Goal: Task Accomplishment & Management: Manage account settings

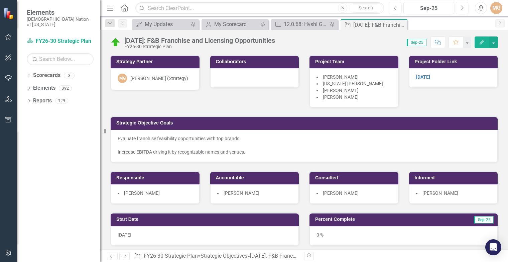
click at [218, 106] on div "Strategy Partner MG Morgan Goad (Strategy) Collaborators Project Team Christoph…" at bounding box center [304, 124] width 398 height 157
click at [166, 27] on div "My Updates" at bounding box center [167, 24] width 44 height 8
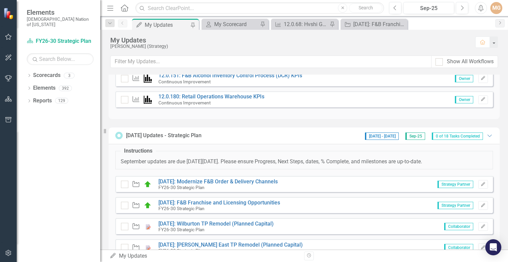
scroll to position [301, 0]
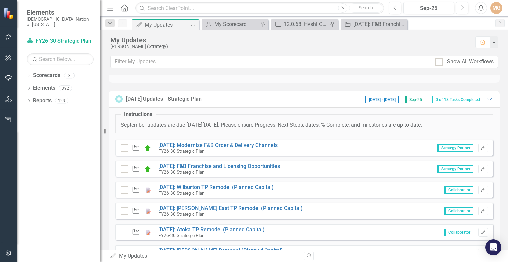
click at [255, 140] on div "Strategic Objective 9.4.43: Modernize F&B Order & Delivery Channels FY26-30 Str…" at bounding box center [304, 147] width 378 height 16
click at [265, 144] on link "[DATE]: Modernize F&B Order & Delivery Channels" at bounding box center [217, 145] width 119 height 6
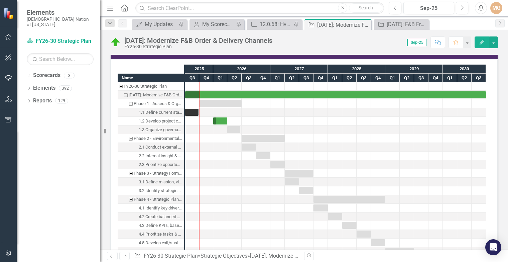
scroll to position [936, 0]
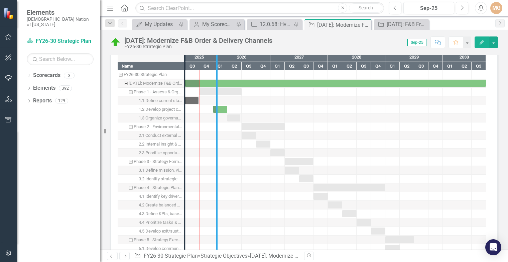
drag, startPoint x: 194, startPoint y: 114, endPoint x: 218, endPoint y: 117, distance: 24.3
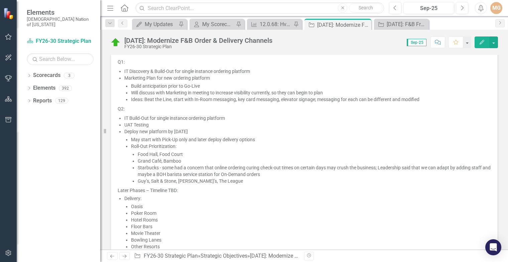
scroll to position [635, 0]
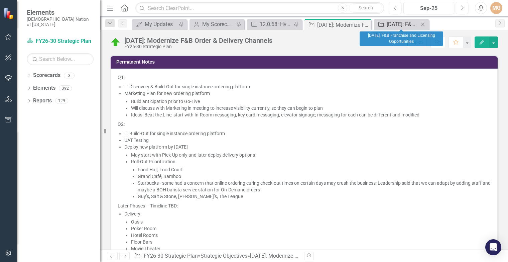
click at [397, 24] on div "[DATE]: F&B Franchise and Licensing Opportunities" at bounding box center [403, 24] width 32 height 8
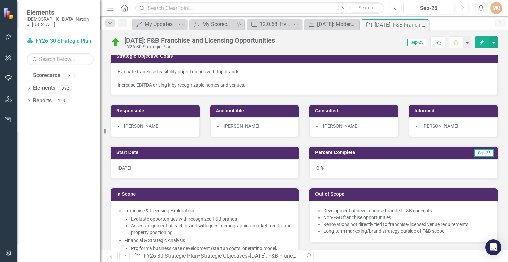
scroll to position [100, 0]
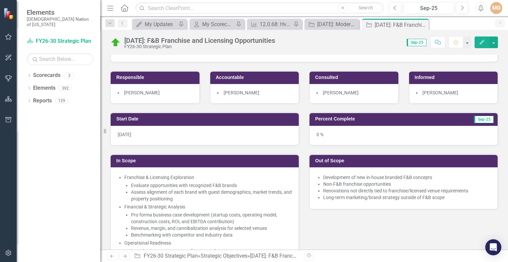
click at [315, 133] on div "0 %" at bounding box center [403, 135] width 188 height 19
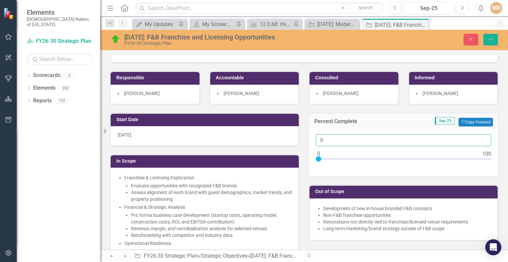
drag, startPoint x: 324, startPoint y: 141, endPoint x: 309, endPoint y: 137, distance: 15.4
click at [309, 139] on div "0" at bounding box center [403, 152] width 189 height 47
type input "5"
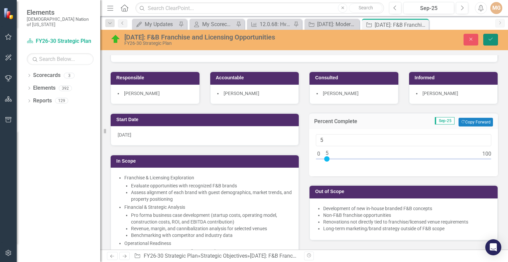
click at [493, 40] on icon "Save" at bounding box center [491, 39] width 6 height 5
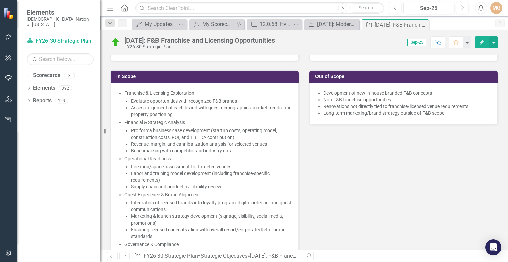
scroll to position [201, 0]
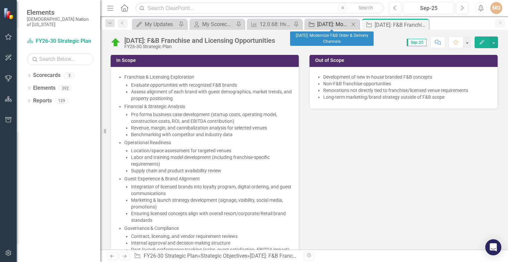
click at [333, 25] on div "[DATE]: Modernize F&B Order & Delivery Channels" at bounding box center [333, 24] width 32 height 8
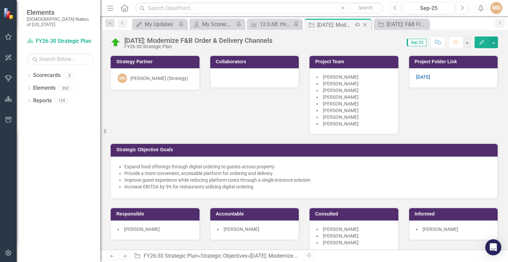
click at [333, 25] on div "[DATE]: Modernize F&B Order & Delivery Channels" at bounding box center [335, 25] width 36 height 8
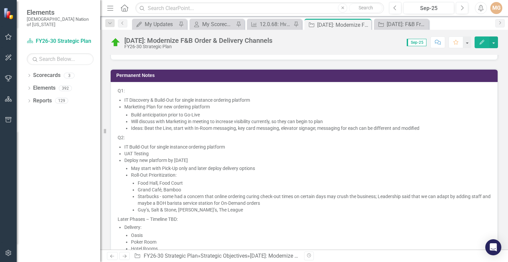
scroll to position [602, 0]
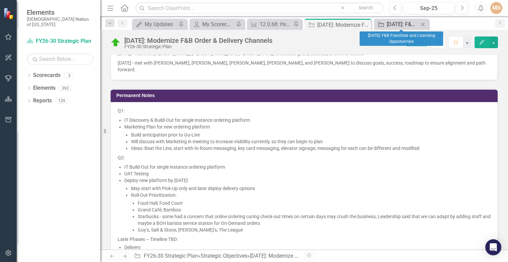
click at [396, 25] on div "[DATE]: F&B Franchise and Licensing Opportunities" at bounding box center [403, 24] width 32 height 8
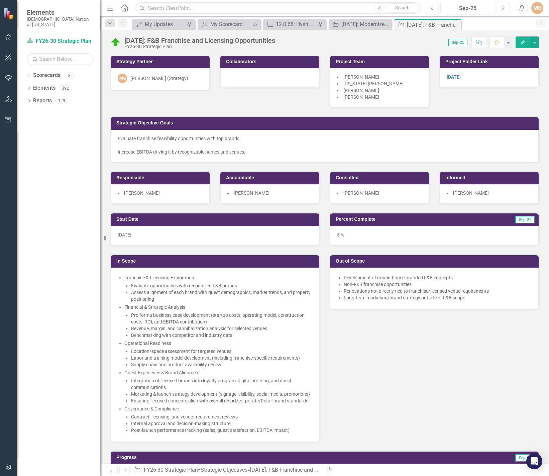
click at [487, 261] on div "Start Date 10/1/25 In Scope Franchise & Licensing Exploration Evaluate opportun…" at bounding box center [324, 323] width 438 height 238
click at [496, 353] on div "Start Date [DATE] In Scope Franchise & Licensing Exploration Evaluate opportuni…" at bounding box center [324, 323] width 438 height 238
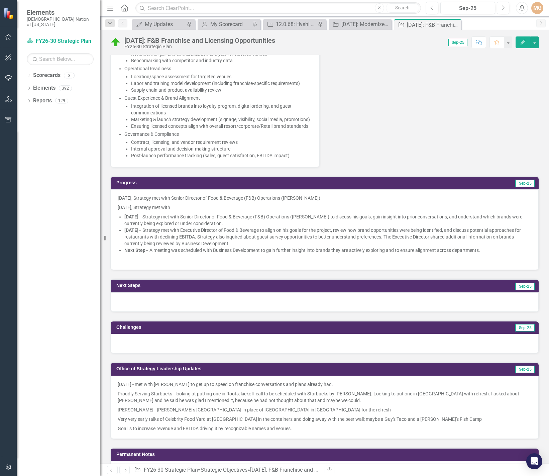
scroll to position [368, 0]
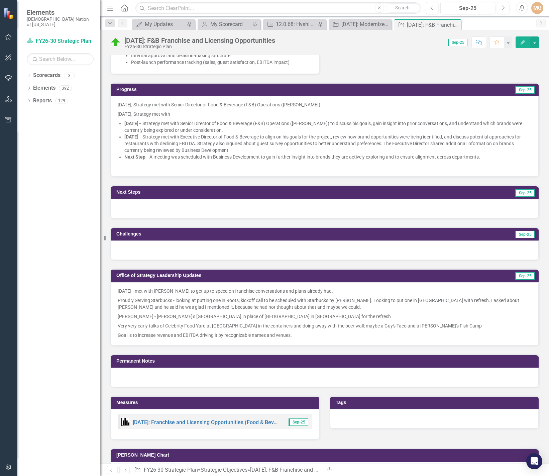
click at [193, 141] on p "September 16, 2025 – Strategy met with Executive Director of Food & Beverage to…" at bounding box center [327, 143] width 407 height 20
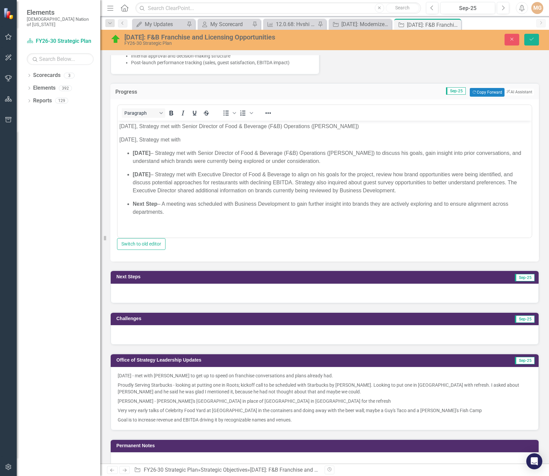
scroll to position [0, 0]
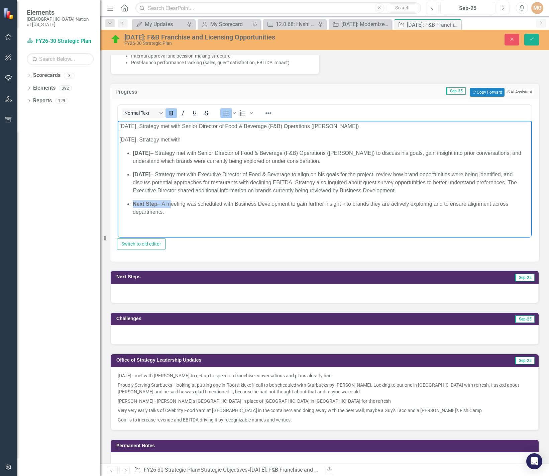
drag, startPoint x: 167, startPoint y: 203, endPoint x: 122, endPoint y: 198, distance: 45.5
click at [122, 198] on ul "September 9, 2025 – Strategy met with Senior Director of Food & Beverage (F&B) …" at bounding box center [324, 182] width 410 height 67
drag, startPoint x: 240, startPoint y: 203, endPoint x: 204, endPoint y: 204, distance: 36.1
click at [204, 204] on p "Strategy scheduled meeting was scheduled with Business Development to gain furt…" at bounding box center [331, 208] width 397 height 16
drag, startPoint x: 183, startPoint y: 203, endPoint x: 133, endPoint y: 205, distance: 50.5
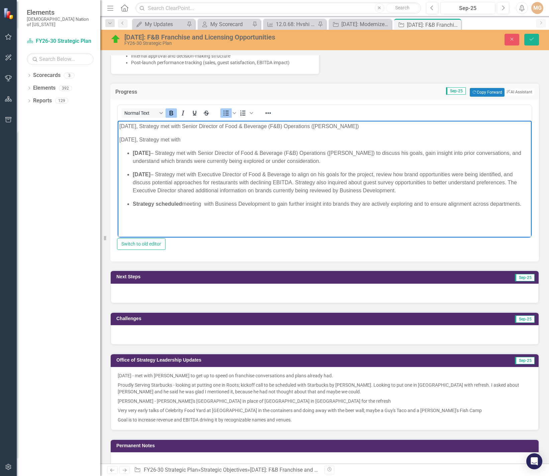
click at [133, 205] on p "Strategy scheduled meeting with Business Development to gain further insight in…" at bounding box center [331, 204] width 397 height 8
click at [174, 117] on icon "Bold" at bounding box center [171, 113] width 8 height 8
click at [242, 210] on body "September 9, 2025, Strategy met with Senior Director of Food & Beverage (F&B) O…" at bounding box center [325, 175] width 414 height 108
click at [202, 201] on p "Strategy scheduled meeting with Business Development to gain further insight in…" at bounding box center [331, 204] width 397 height 8
drag, startPoint x: 368, startPoint y: 204, endPoint x: 347, endPoint y: 202, distance: 20.9
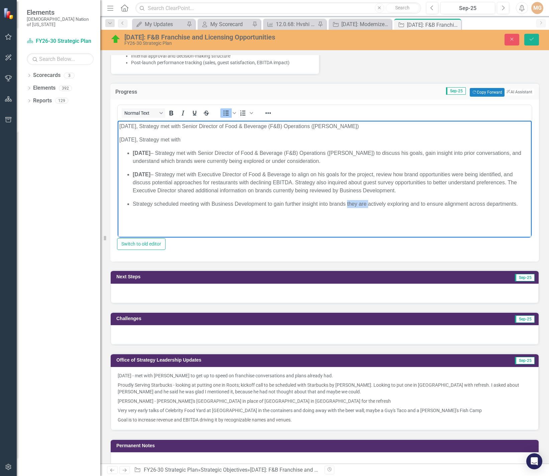
click at [347, 202] on p "Strategy scheduled meeting with Business Development to gain further insight in…" at bounding box center [331, 204] width 397 height 8
click at [401, 202] on p "Strategy scheduled meeting with Business Development to gain further insight in…" at bounding box center [331, 204] width 397 height 8
click at [502, 214] on p "Rich Text Area. Press ALT-0 for help." at bounding box center [324, 217] width 410 height 8
click at [241, 147] on body "September 9, 2025, Strategy met with Senior Director of Food & Beverage (F&B) O…" at bounding box center [325, 175] width 414 height 108
drag, startPoint x: 376, startPoint y: 127, endPoint x: 127, endPoint y: 117, distance: 248.8
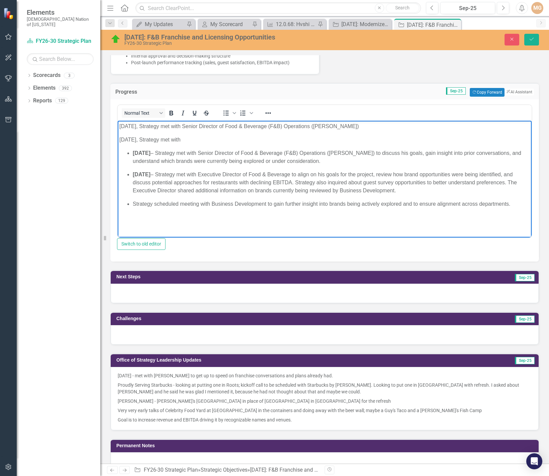
click at [127, 121] on html "September 9, 2025, Strategy met with Senior Director of Food & Beverage (F&B) O…" at bounding box center [325, 175] width 414 height 108
drag, startPoint x: 218, startPoint y: 141, endPoint x: 231, endPoint y: 251, distance: 110.7
click at [118, 122] on html "September 9, 2025, Strategy met with Senior Director of Food & Beverage (F&B) O…" at bounding box center [325, 175] width 414 height 108
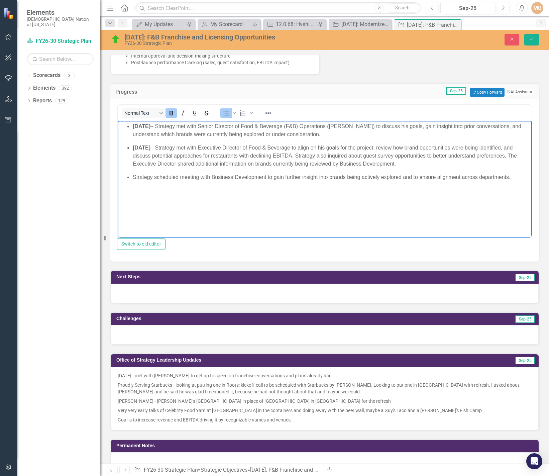
drag, startPoint x: 179, startPoint y: 125, endPoint x: 131, endPoint y: 126, distance: 48.1
click at [131, 126] on ul "September 9, 2025 – Strategy met with Senior Director of Food & Beverage (F&B) …" at bounding box center [324, 151] width 410 height 59
click at [170, 115] on icon "Bold" at bounding box center [171, 113] width 4 height 5
drag, startPoint x: 182, startPoint y: 149, endPoint x: 134, endPoint y: 149, distance: 48.8
click at [134, 149] on p "September 16, 2025 – Strategy met with Executive Director of Food & Beverage to…" at bounding box center [331, 156] width 397 height 24
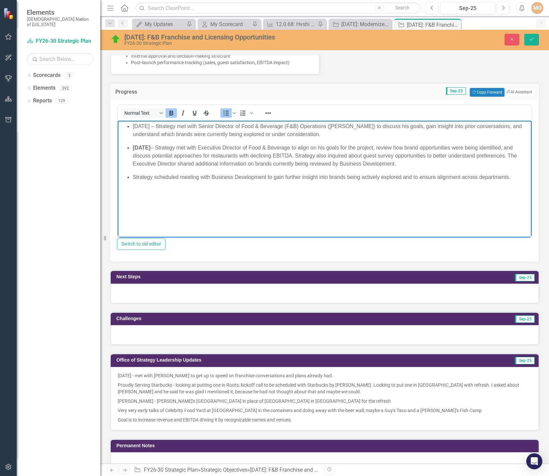
click at [171, 115] on icon "Bold" at bounding box center [171, 113] width 4 height 5
click at [190, 196] on body "September 9, 2025 – Strategy met with Senior Director of Food & Beverage (F&B) …" at bounding box center [325, 171] width 414 height 100
click at [531, 39] on icon "Save" at bounding box center [531, 39] width 6 height 5
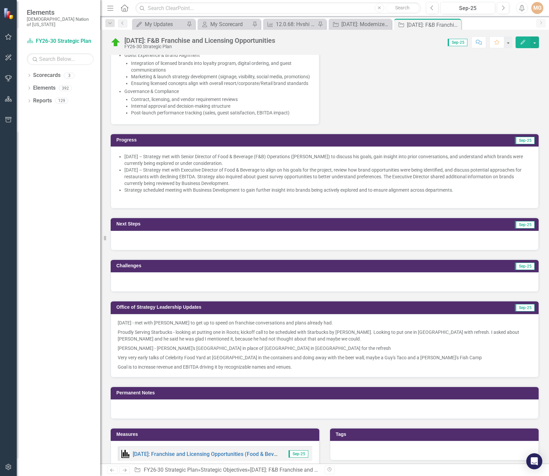
scroll to position [301, 0]
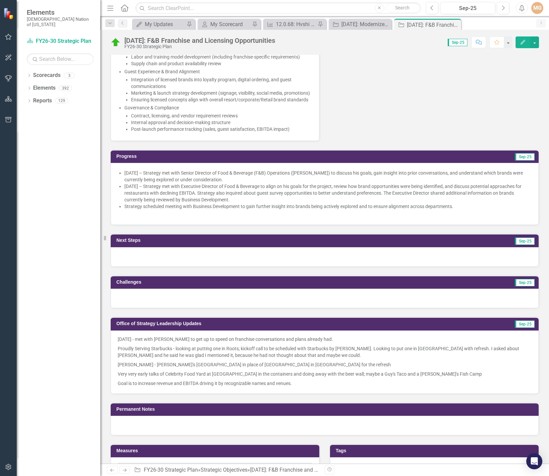
click at [196, 261] on div at bounding box center [325, 256] width 428 height 19
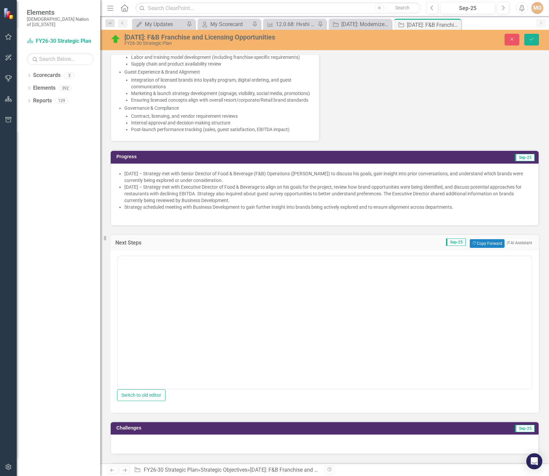
scroll to position [0, 0]
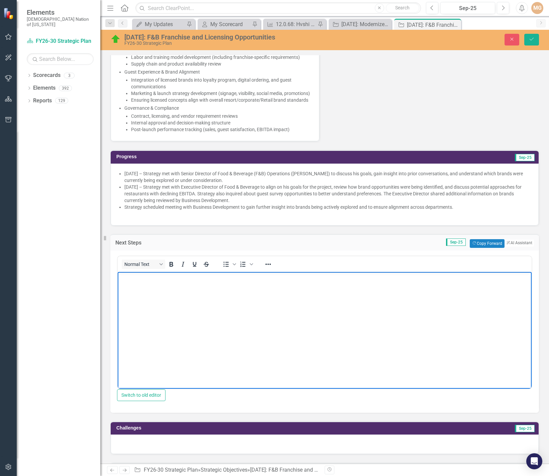
click at [187, 295] on body "Rich Text Area. Press ALT-0 for help." at bounding box center [325, 321] width 414 height 100
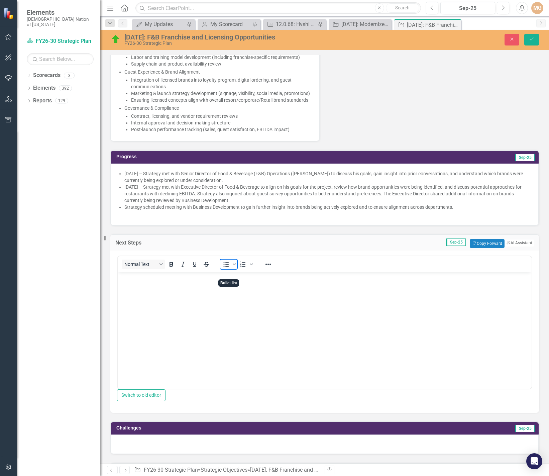
click at [227, 268] on icon "Bullet list" at bounding box center [226, 264] width 8 height 8
click at [534, 40] on icon "Save" at bounding box center [531, 39] width 6 height 5
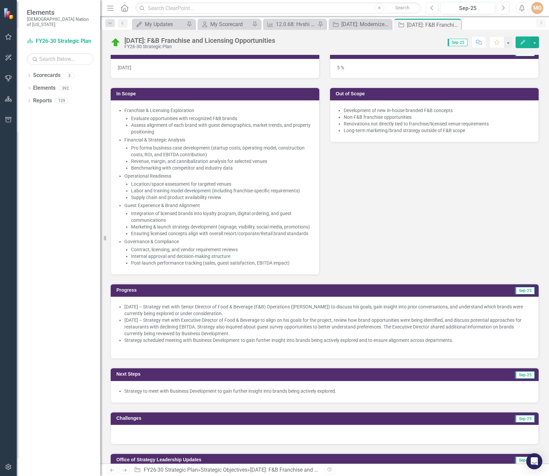
scroll to position [334, 0]
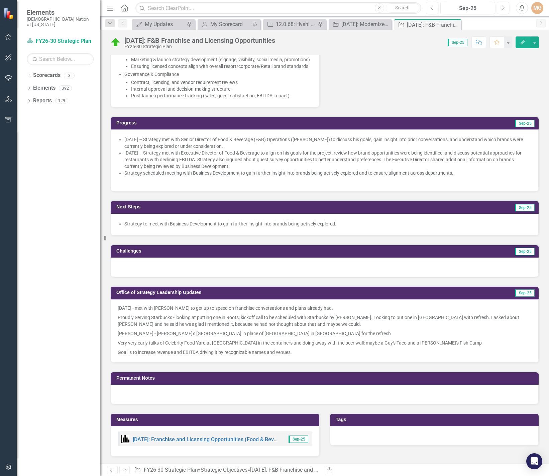
click at [352, 277] on div at bounding box center [325, 266] width 428 height 19
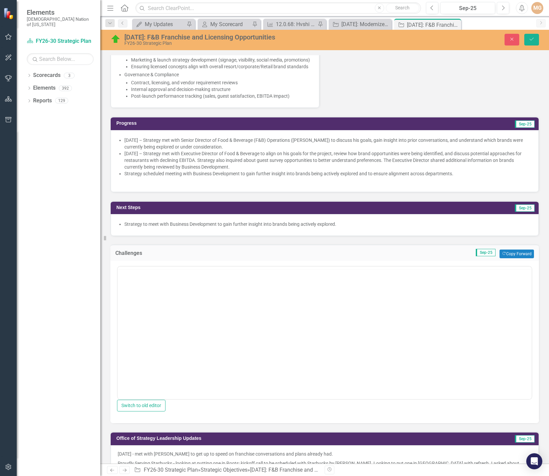
scroll to position [0, 0]
click at [215, 320] on body "Rich Text Area. Press ALT-0 for help." at bounding box center [325, 332] width 414 height 100
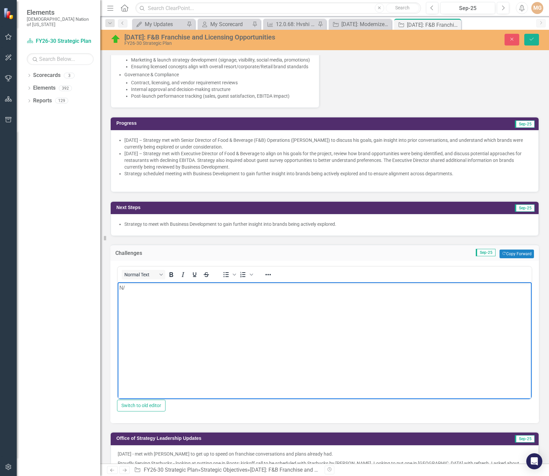
click at [208, 316] on body "N/" at bounding box center [325, 332] width 414 height 100
click at [532, 42] on button "Save" at bounding box center [531, 40] width 15 height 12
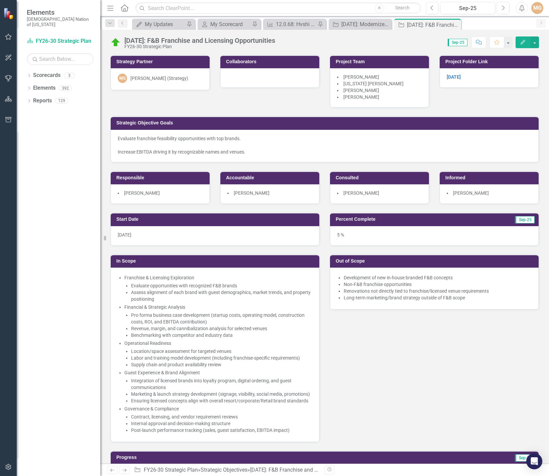
click at [414, 385] on div "Start Date 10/1/25 In Scope Franchise & Licensing Exploration Evaluate opportun…" at bounding box center [324, 323] width 438 height 238
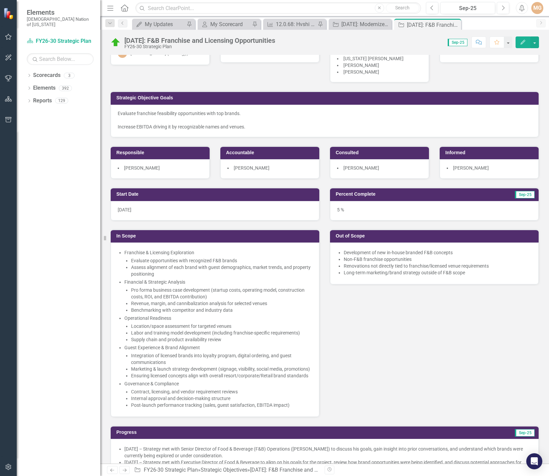
scroll to position [201, 0]
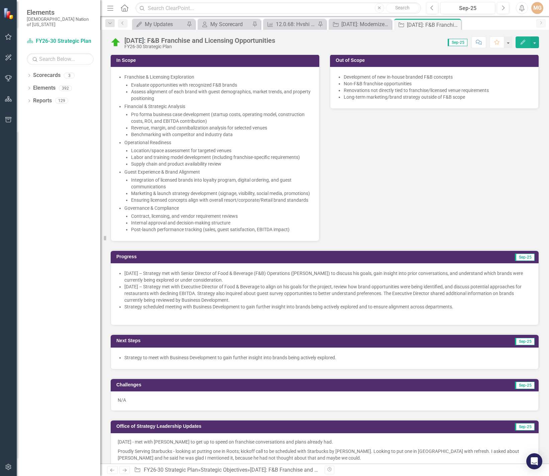
click at [363, 318] on p at bounding box center [325, 314] width 414 height 7
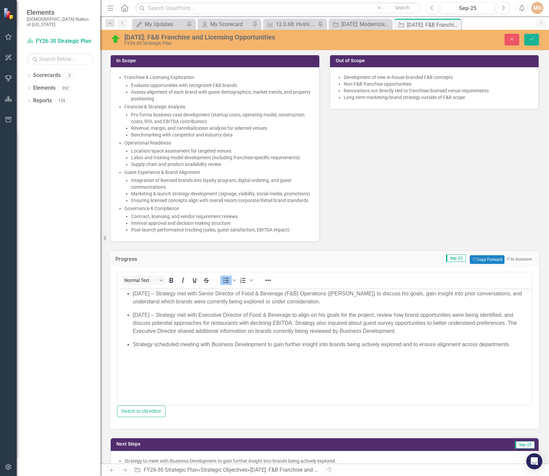
scroll to position [0, 0]
click at [509, 37] on icon "Close" at bounding box center [512, 39] width 6 height 5
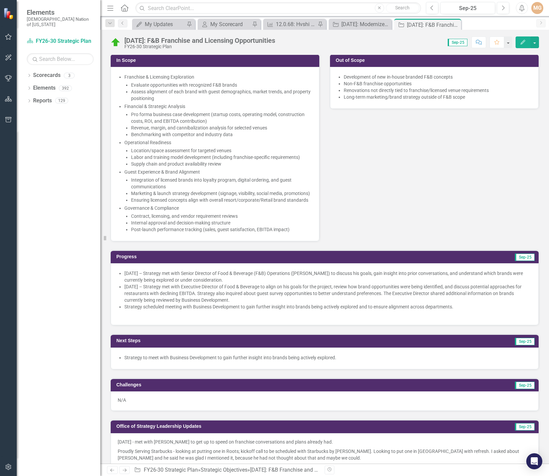
click at [443, 172] on div "Start Date 10/1/25 In Scope Franchise & Licensing Exploration Evaluate opportun…" at bounding box center [324, 122] width 438 height 238
